Goal: Transaction & Acquisition: Obtain resource

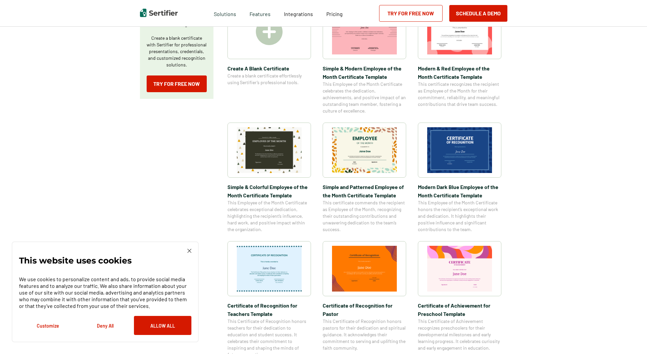
scroll to position [167, 0]
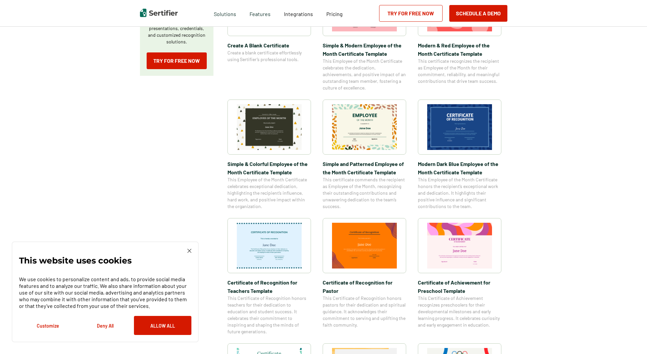
click at [280, 258] on img at bounding box center [269, 246] width 65 height 46
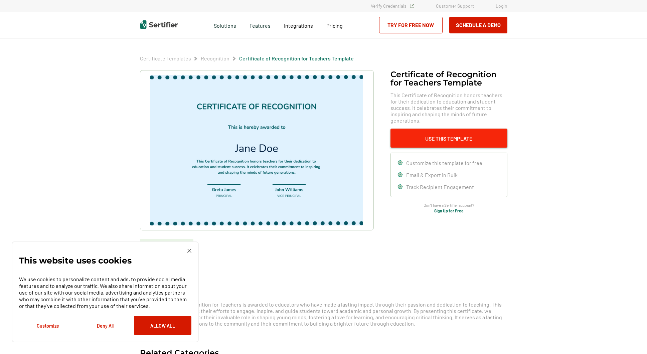
click at [408, 130] on button "Use This Template" at bounding box center [449, 138] width 117 height 19
